Goal: Transaction & Acquisition: Purchase product/service

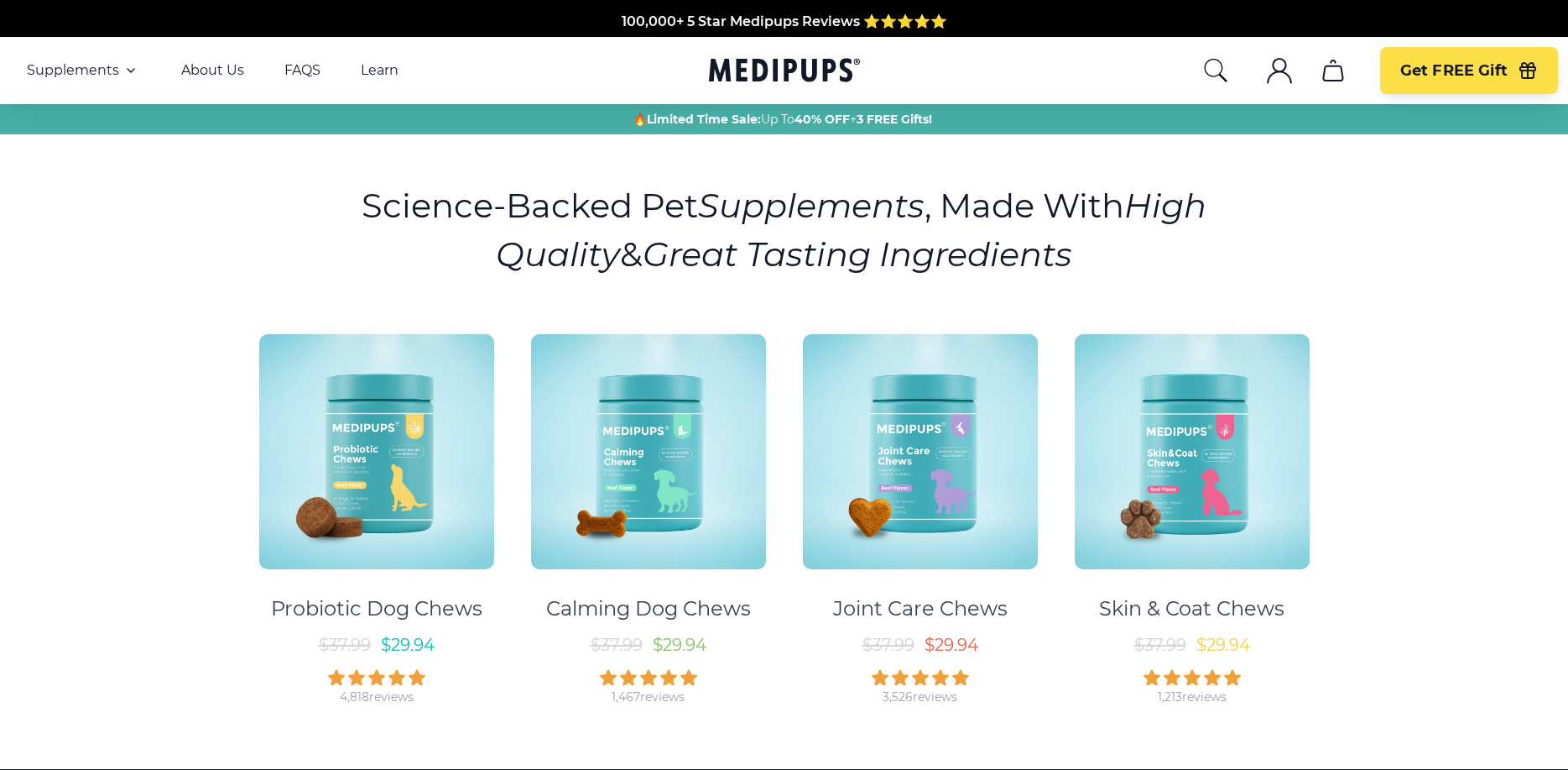
click at [1158, 639] on span "$ 37.99" at bounding box center [1161, 645] width 52 height 20
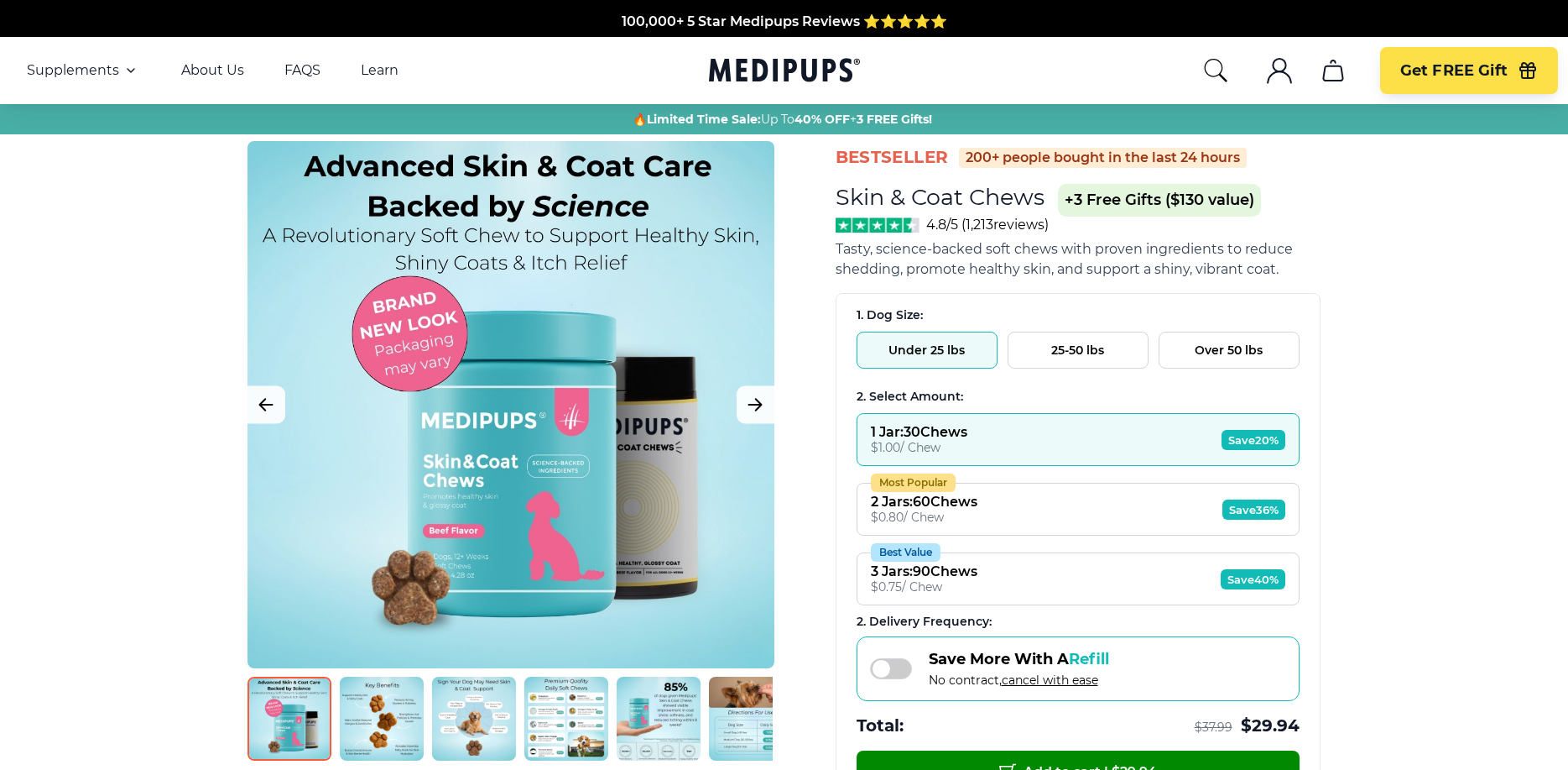
click at [659, 473] on div at bounding box center [511, 404] width 527 height 527
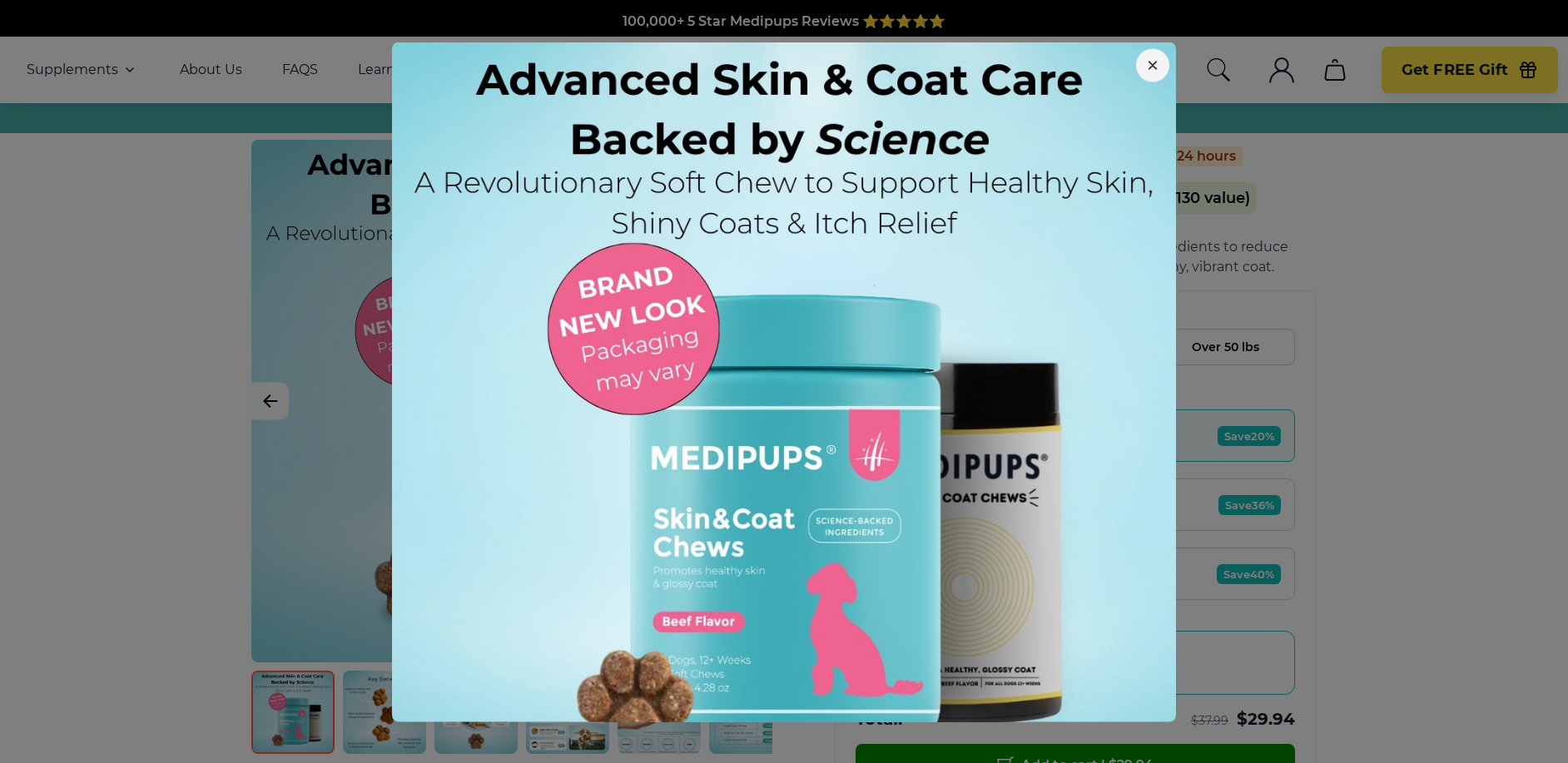
click at [1138, 56] on button "button" at bounding box center [1152, 64] width 33 height 33
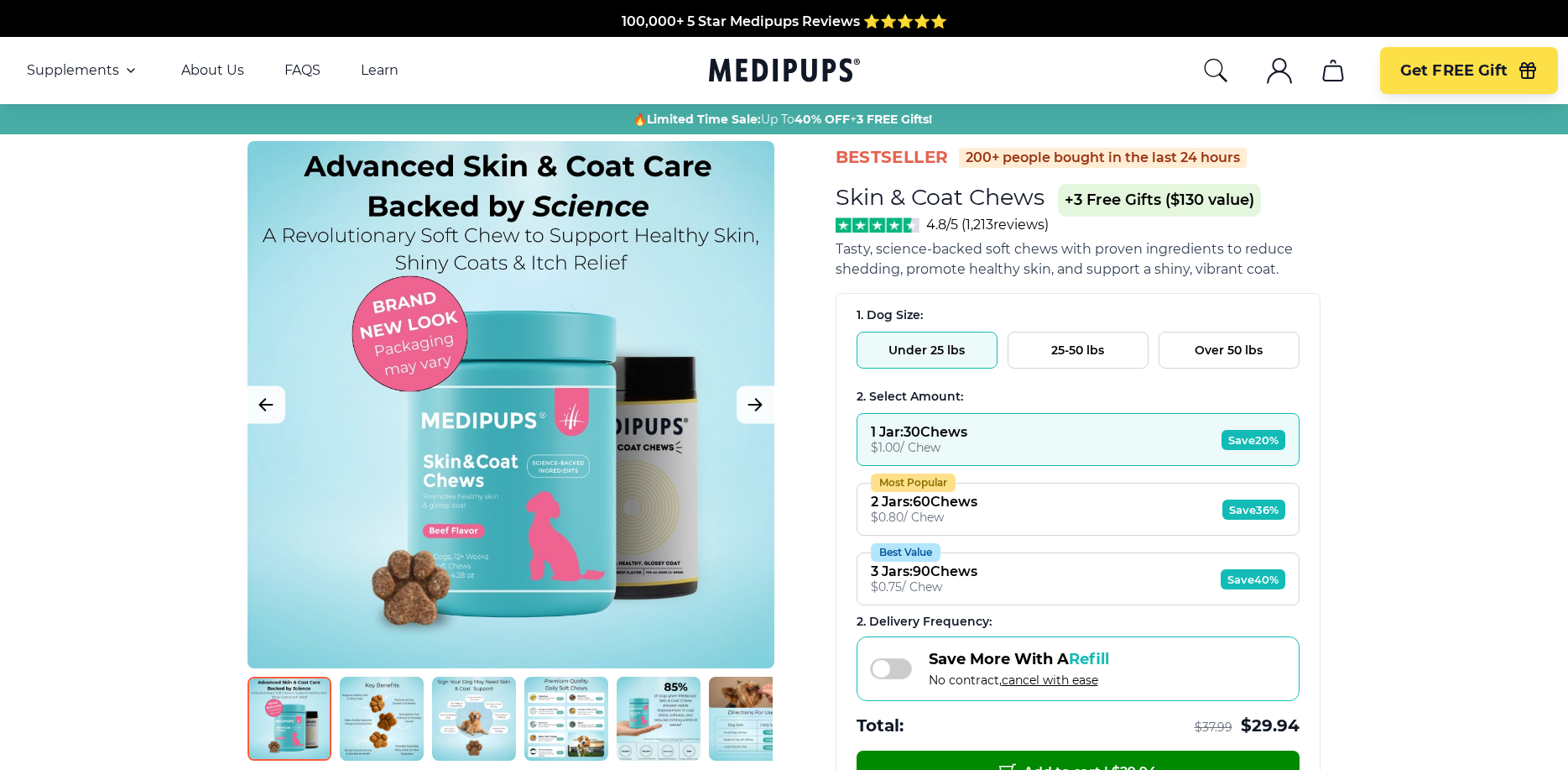
click at [931, 359] on button "Under 25 lbs" at bounding box center [927, 350] width 141 height 37
click at [1259, 440] on span "Save 20%" at bounding box center [1253, 440] width 64 height 20
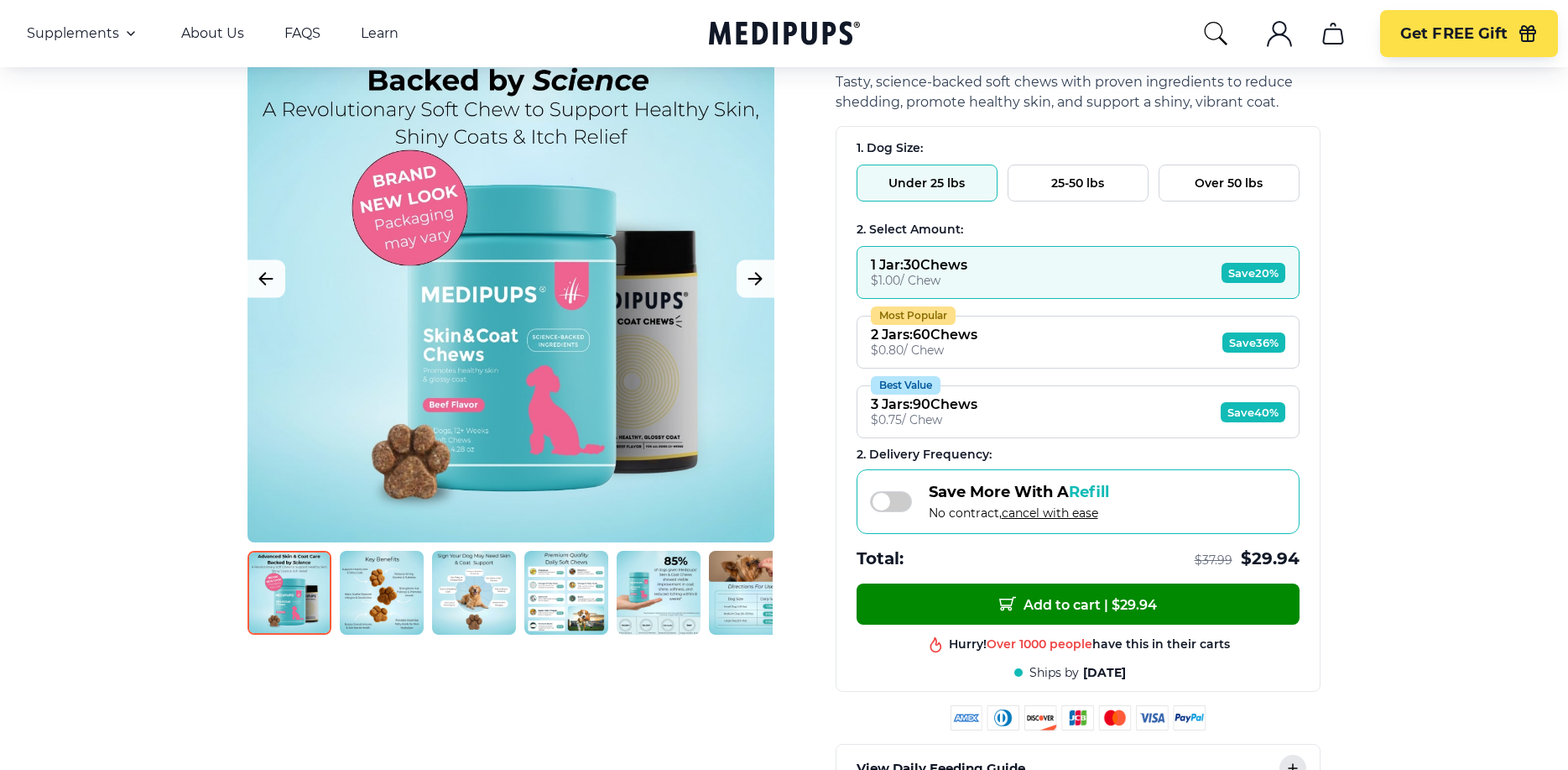
scroll to position [168, 0]
click at [385, 601] on img at bounding box center [381, 592] width 84 height 84
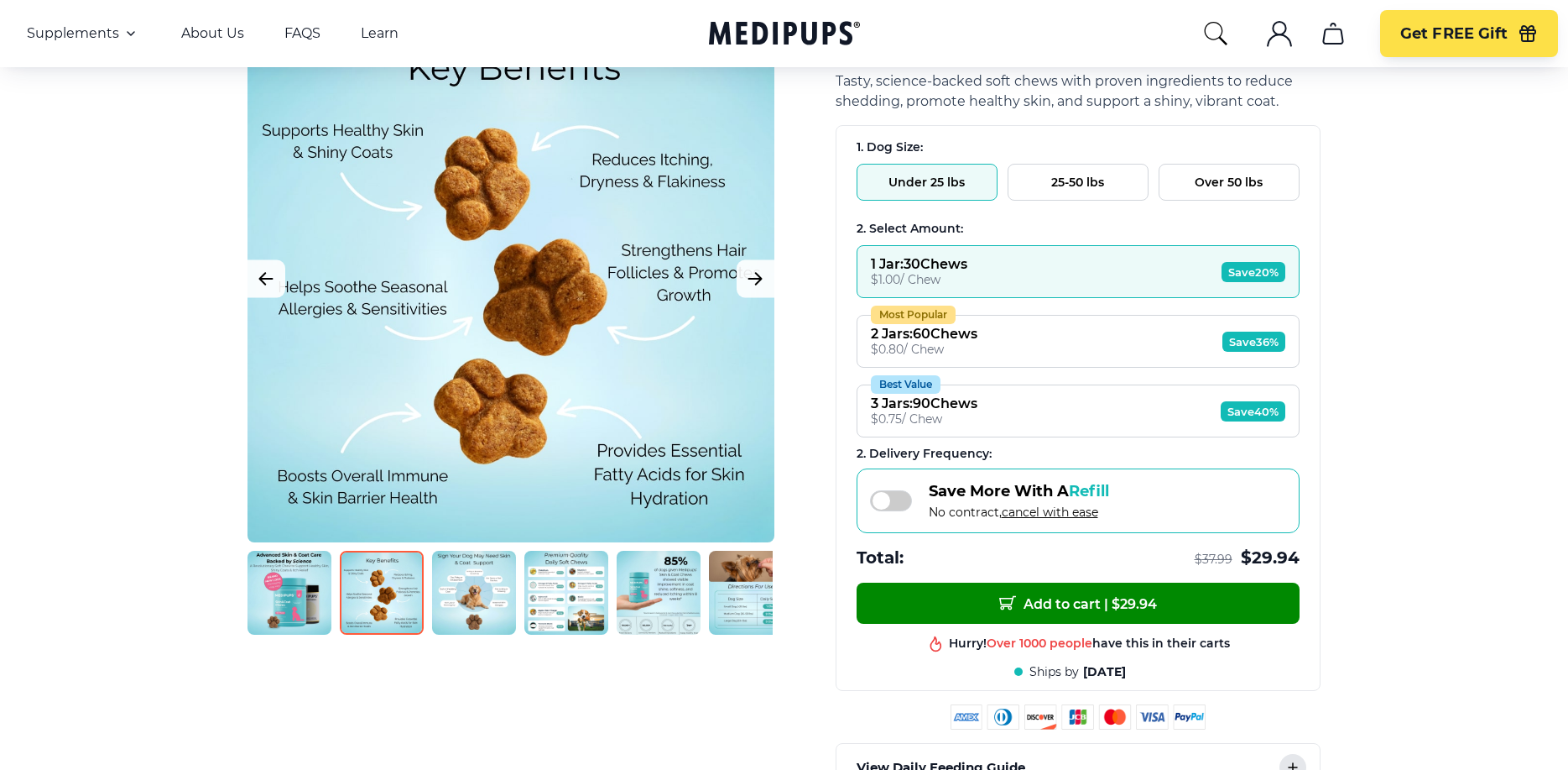
click at [465, 621] on img at bounding box center [473, 592] width 84 height 84
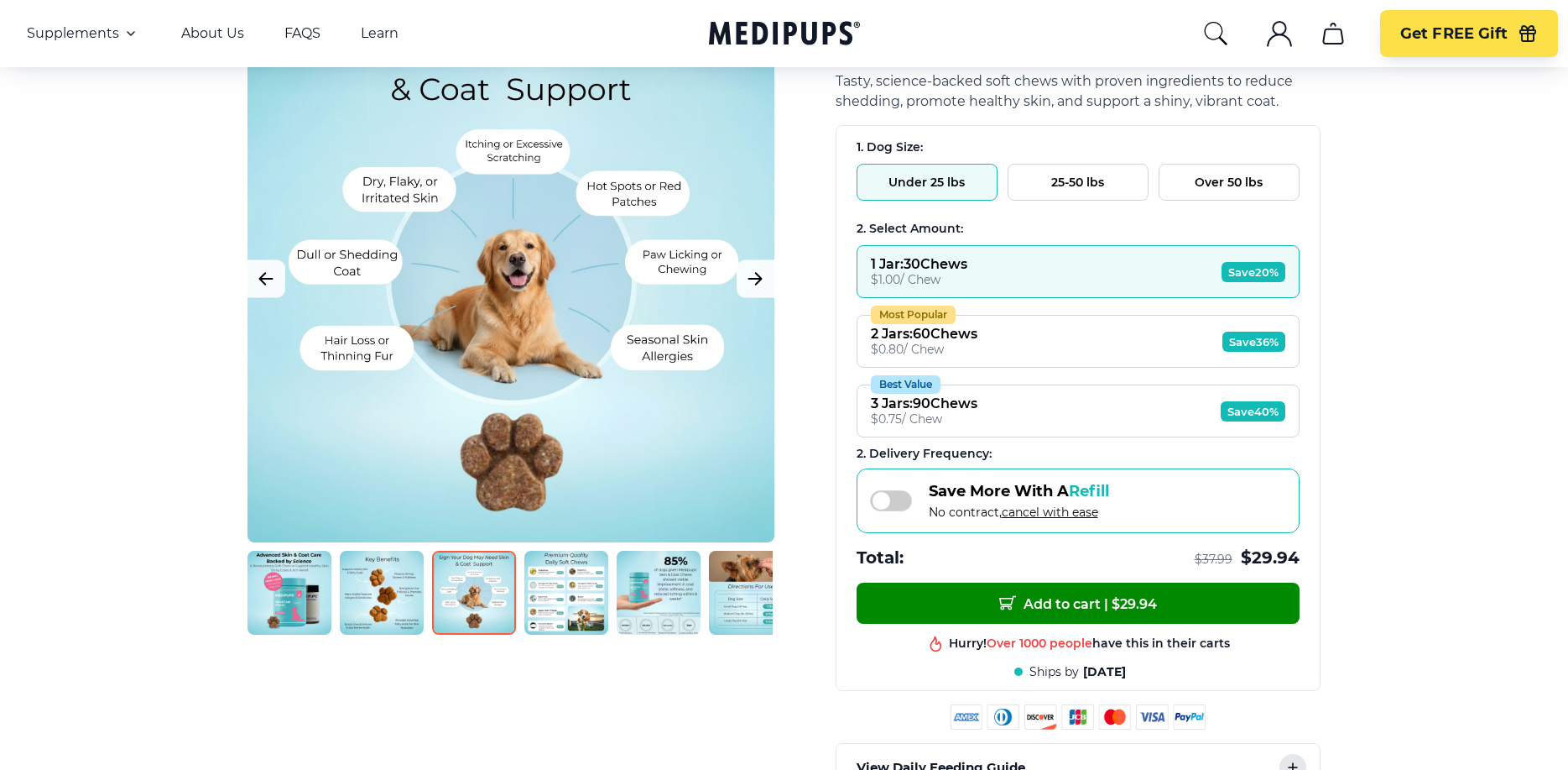
click at [575, 597] on img at bounding box center [566, 592] width 84 height 84
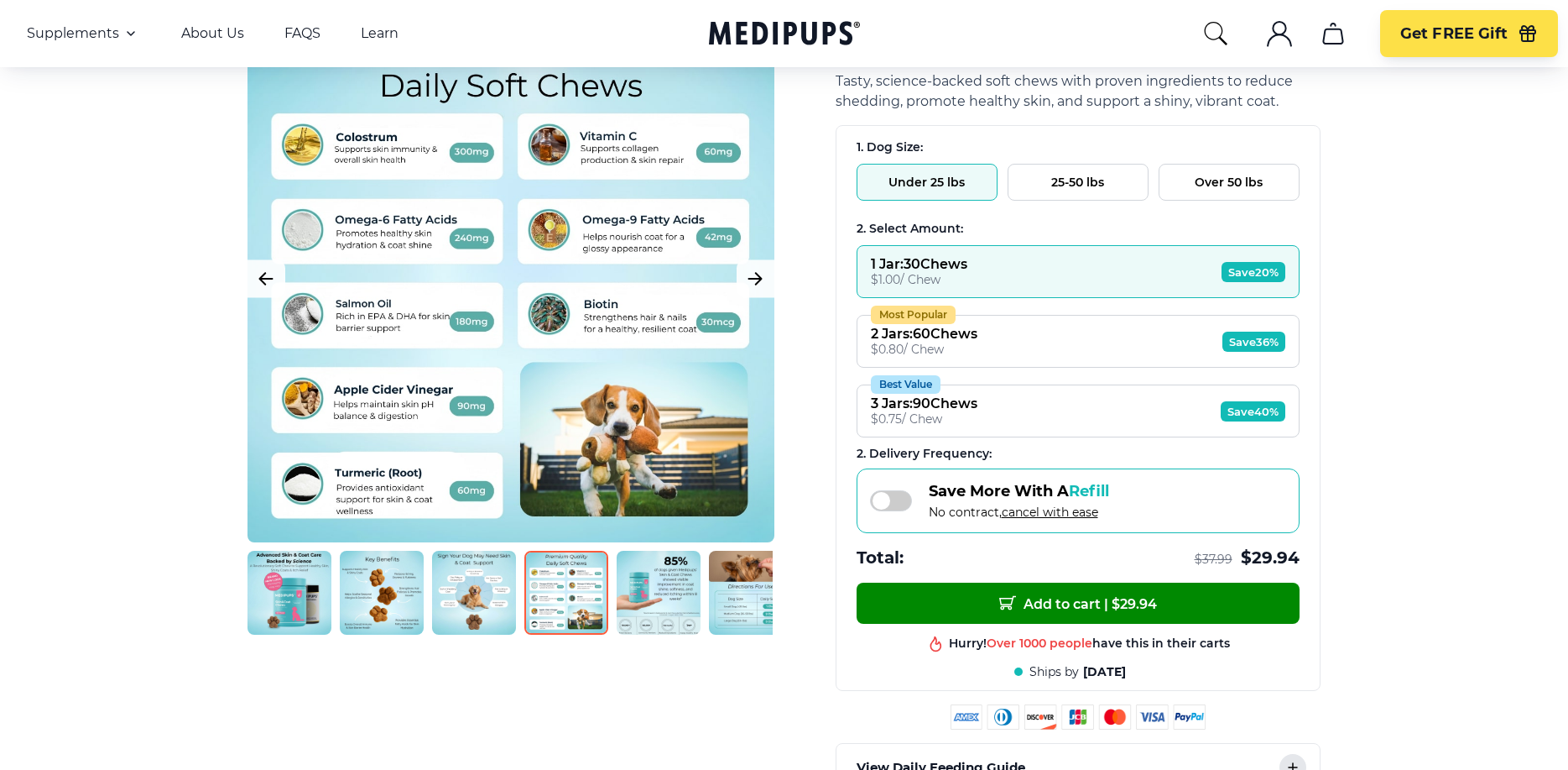
click at [654, 622] on img at bounding box center [658, 592] width 84 height 84
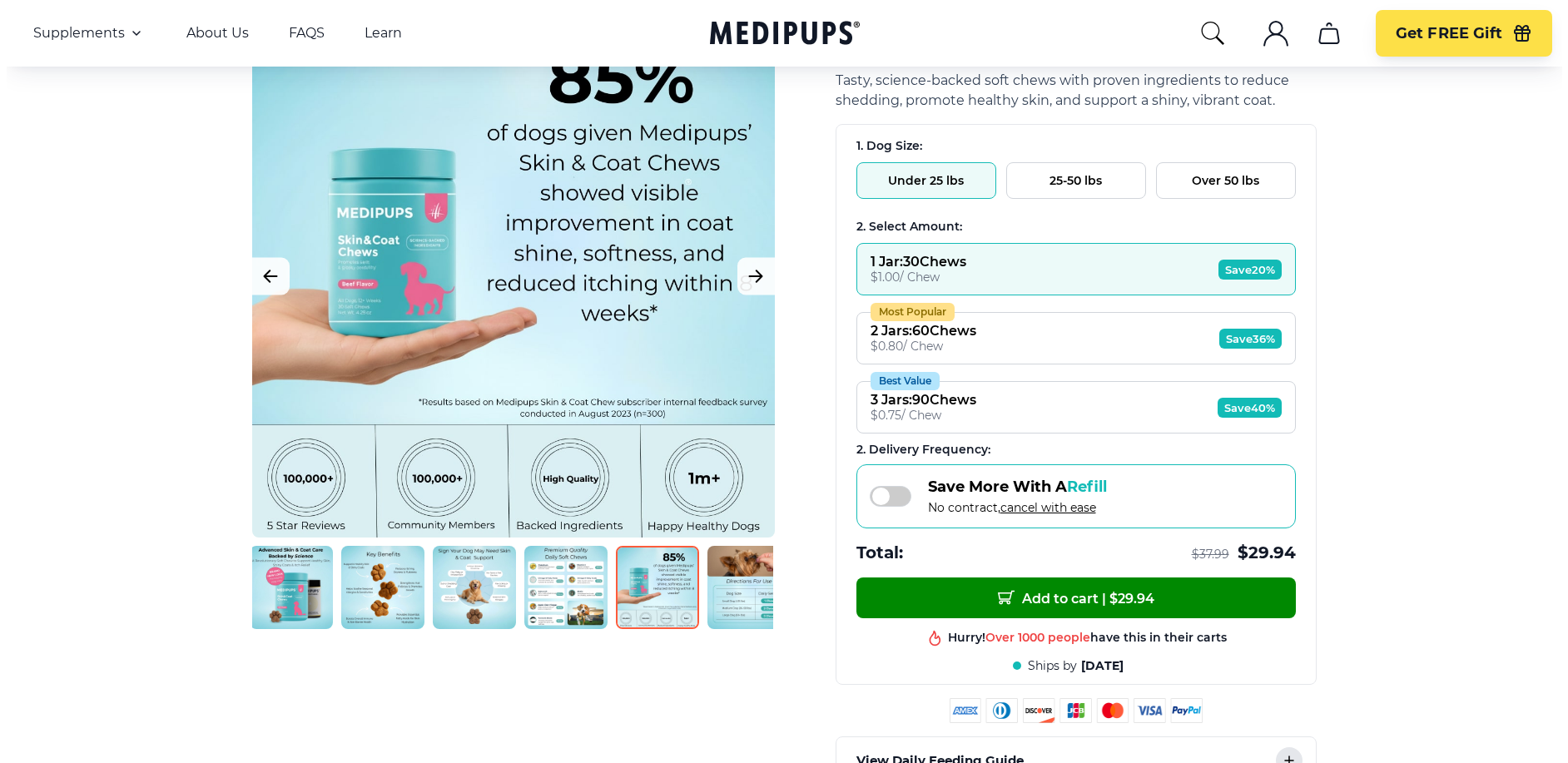
scroll to position [0, 9]
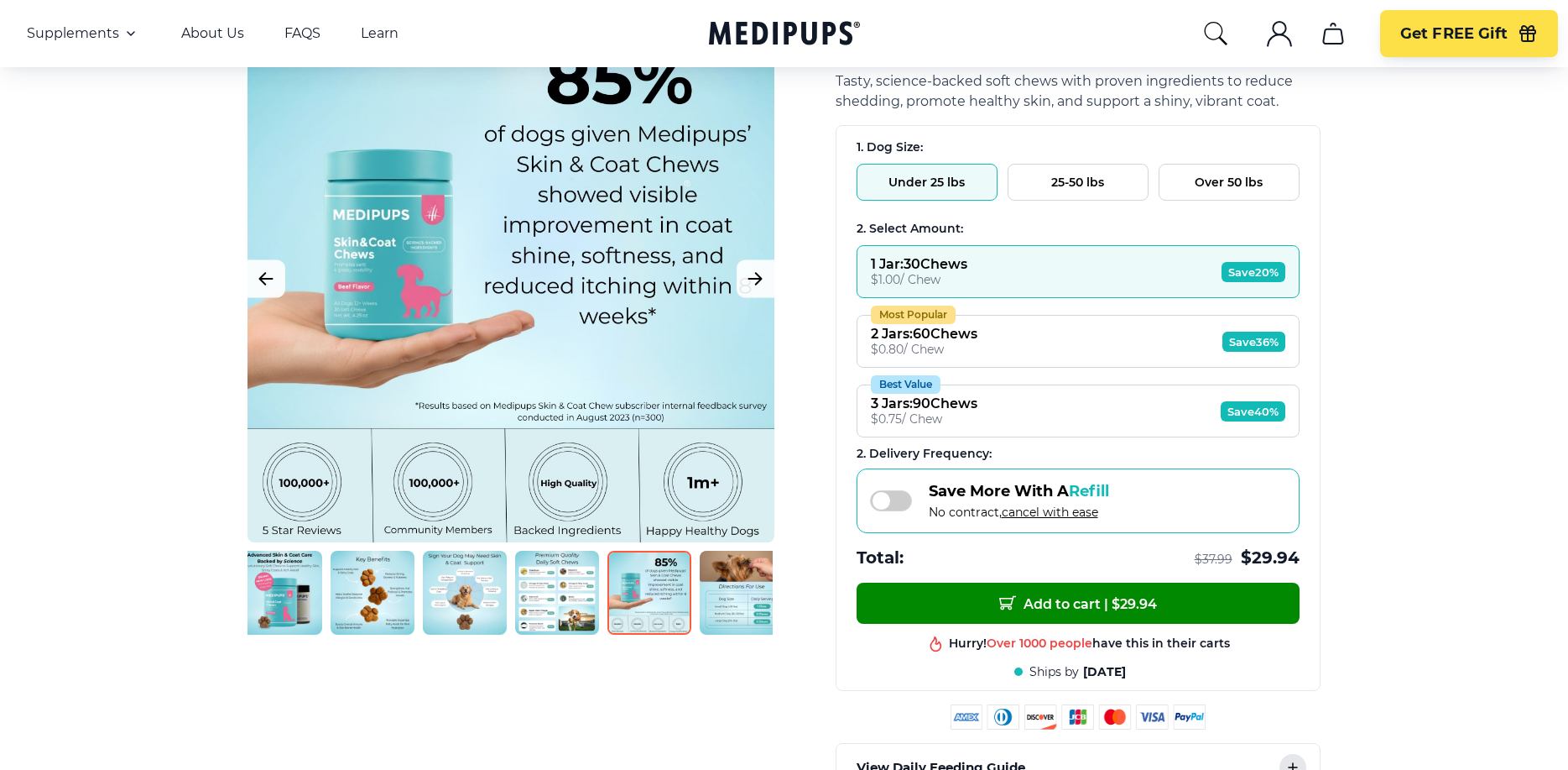
click at [724, 611] on img at bounding box center [742, 592] width 84 height 84
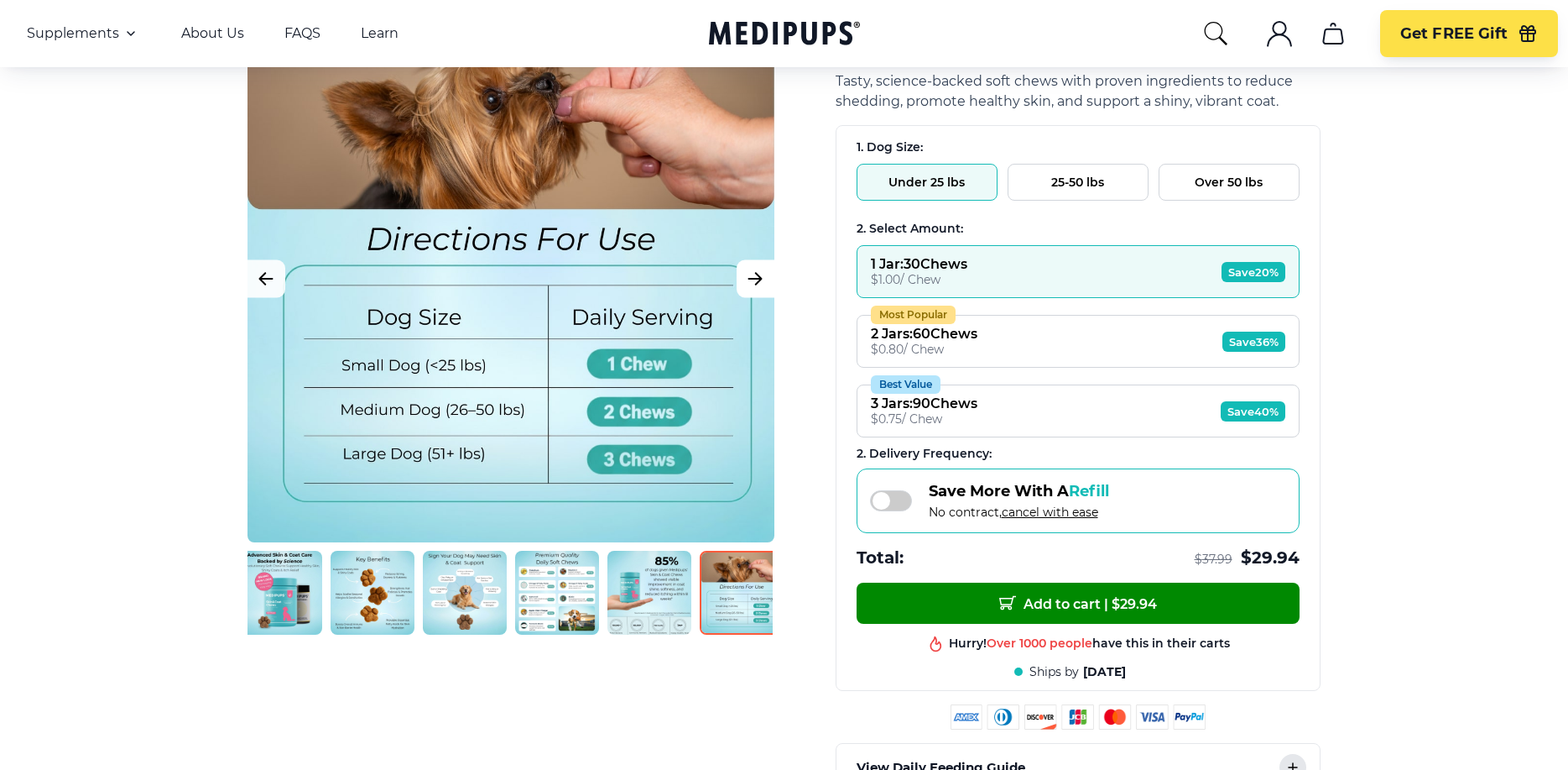
click at [756, 289] on button "Next Image" at bounding box center [755, 280] width 38 height 38
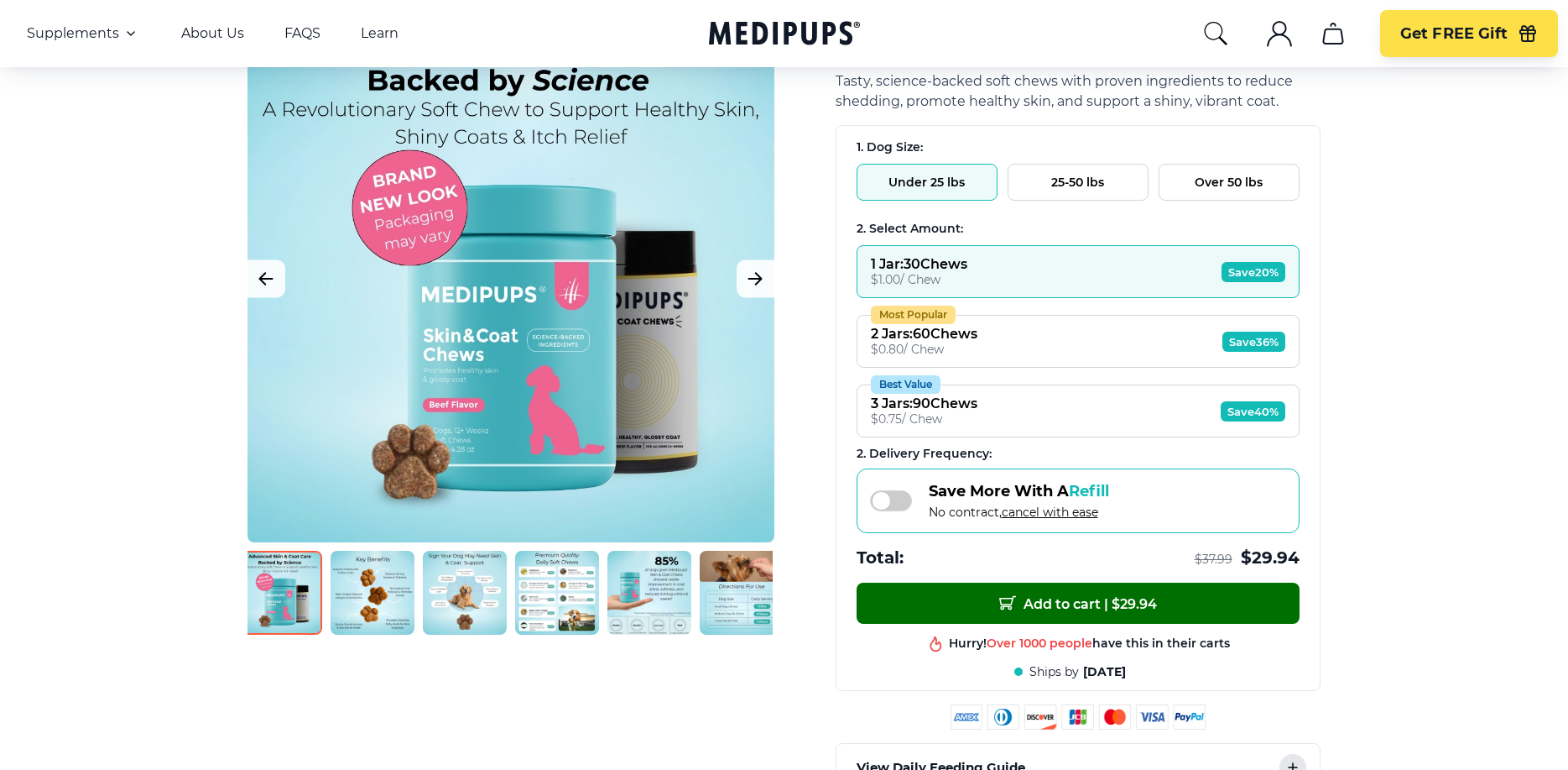
click at [1102, 615] on button "Add to cart | $ 29.94" at bounding box center [1079, 603] width 443 height 41
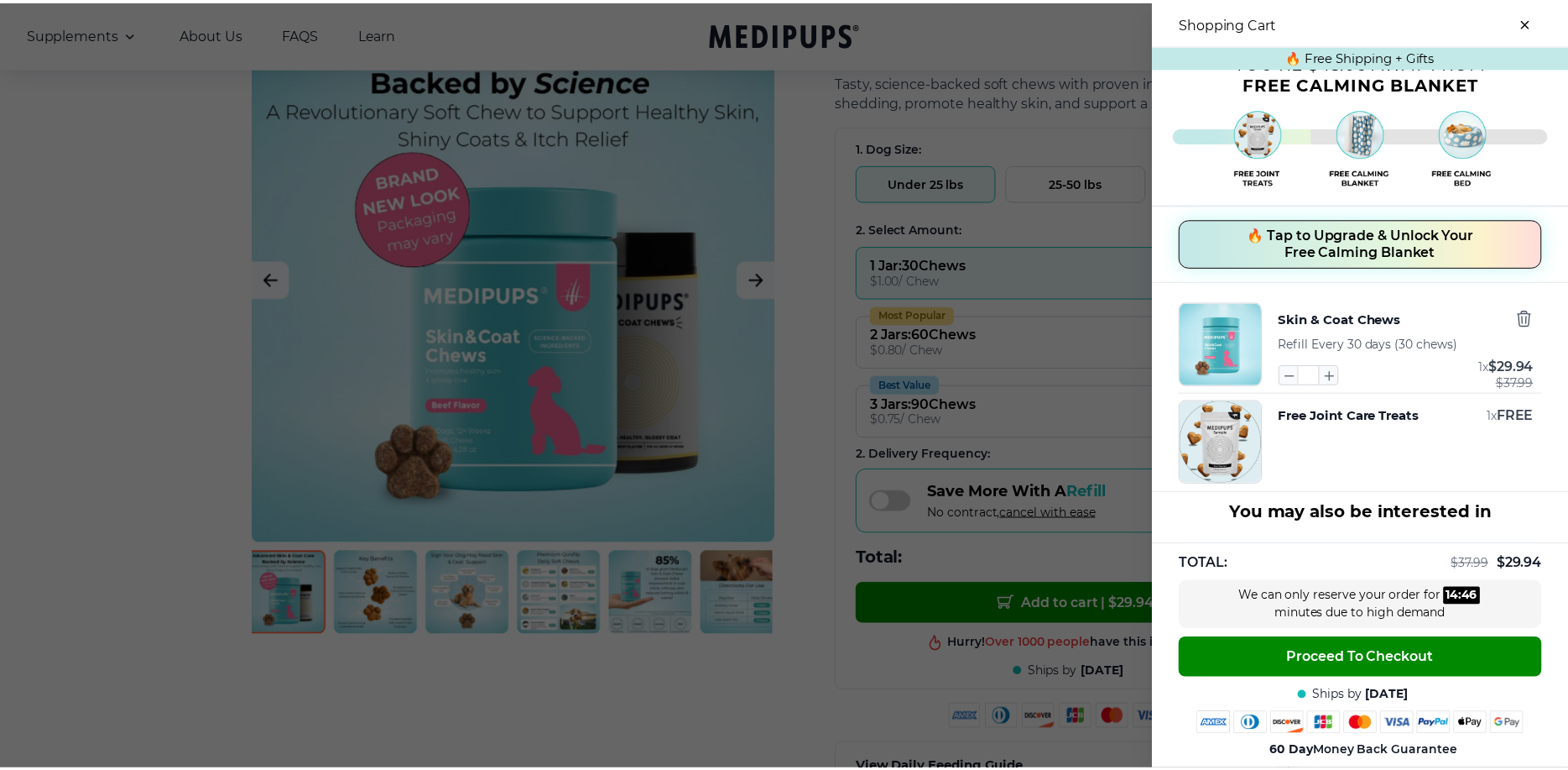
scroll to position [0, 0]
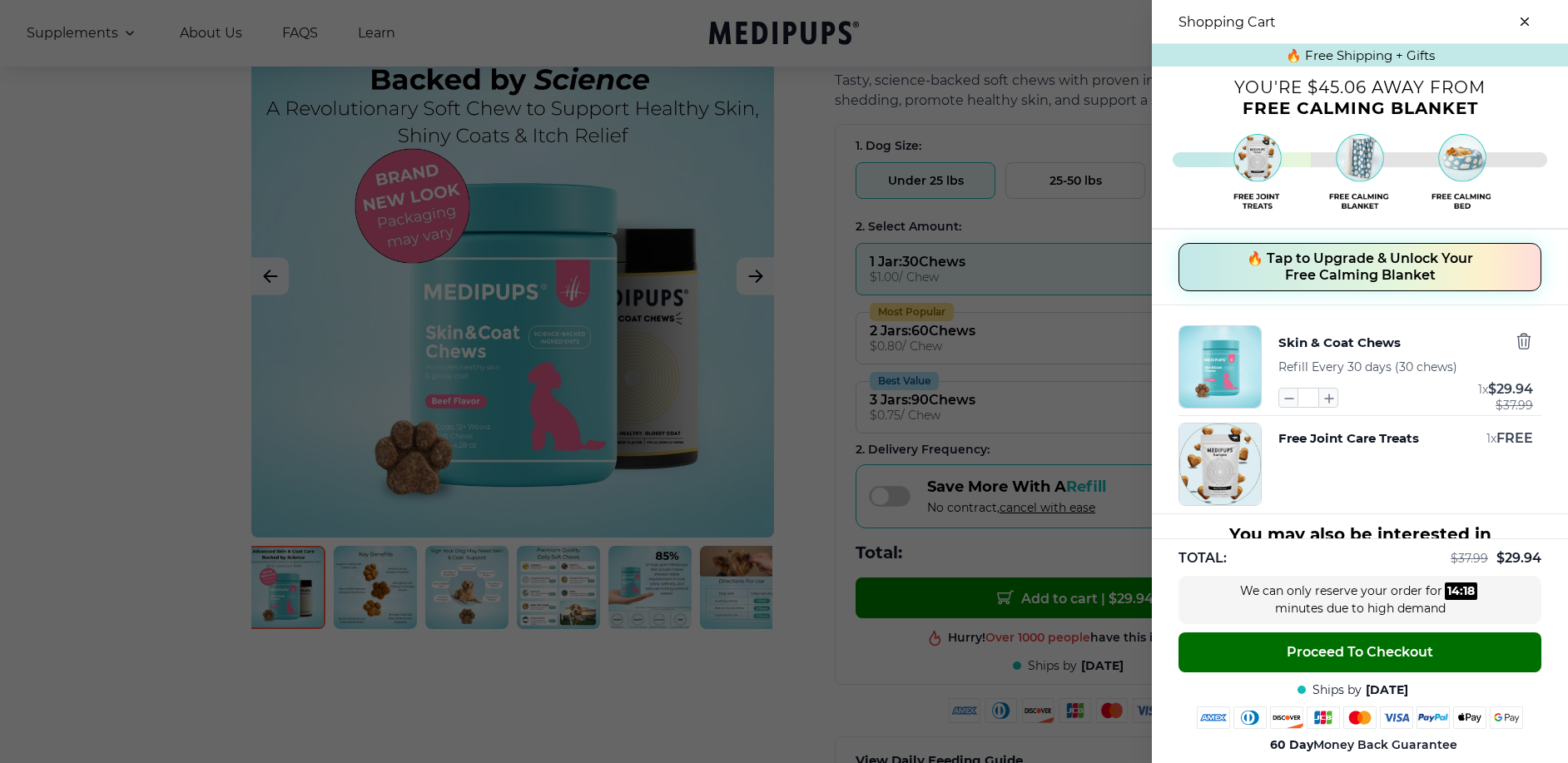
click at [1350, 650] on span "Proceed To Checkout" at bounding box center [1360, 652] width 147 height 17
